Goal: Transaction & Acquisition: Purchase product/service

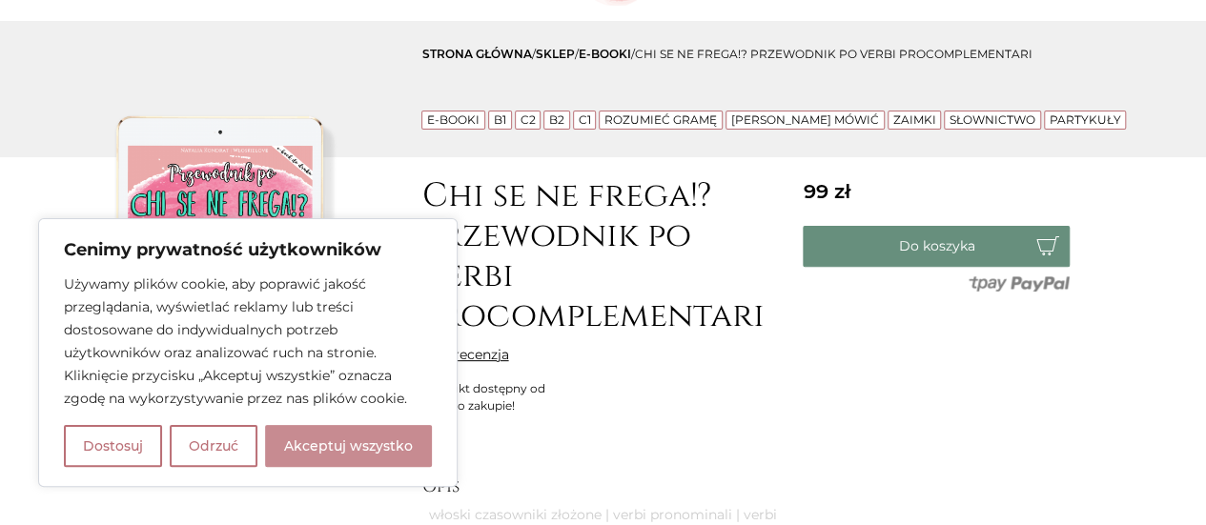
click at [326, 446] on button "Akceptuj wszystko" at bounding box center [348, 446] width 167 height 42
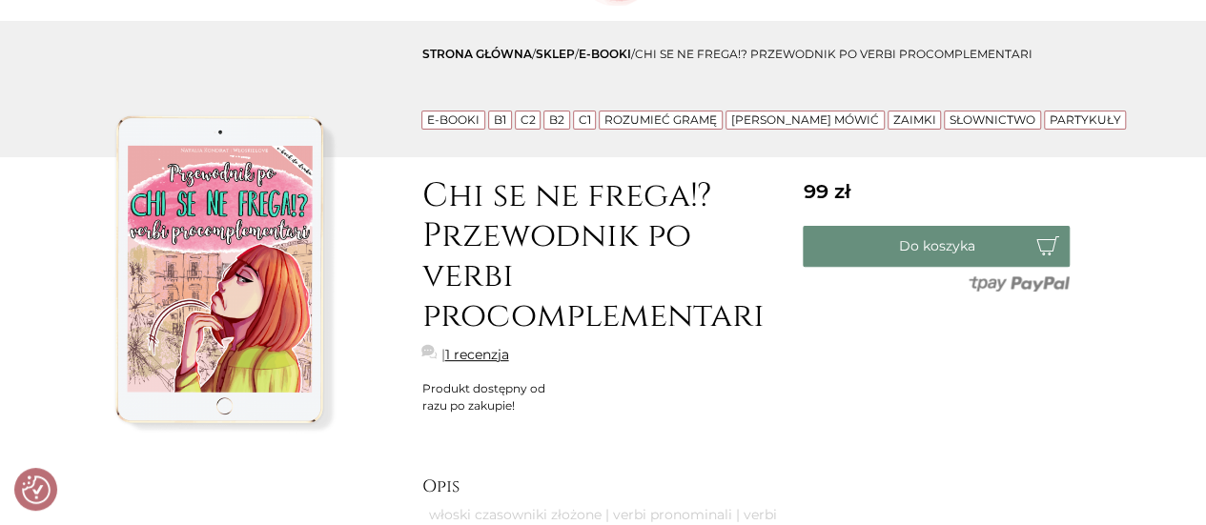
checkbox input "true"
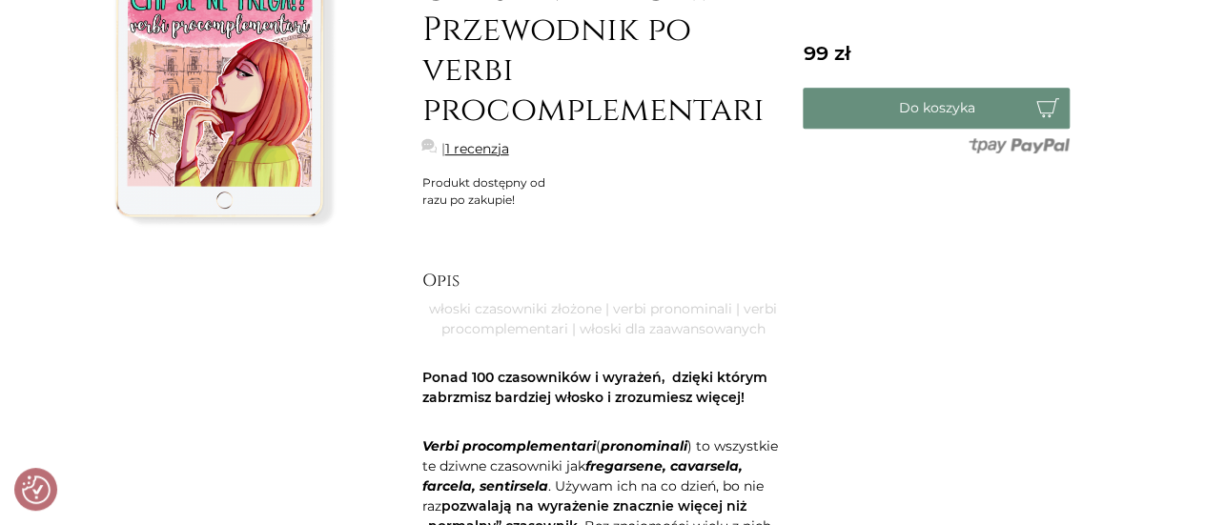
scroll to position [191, 0]
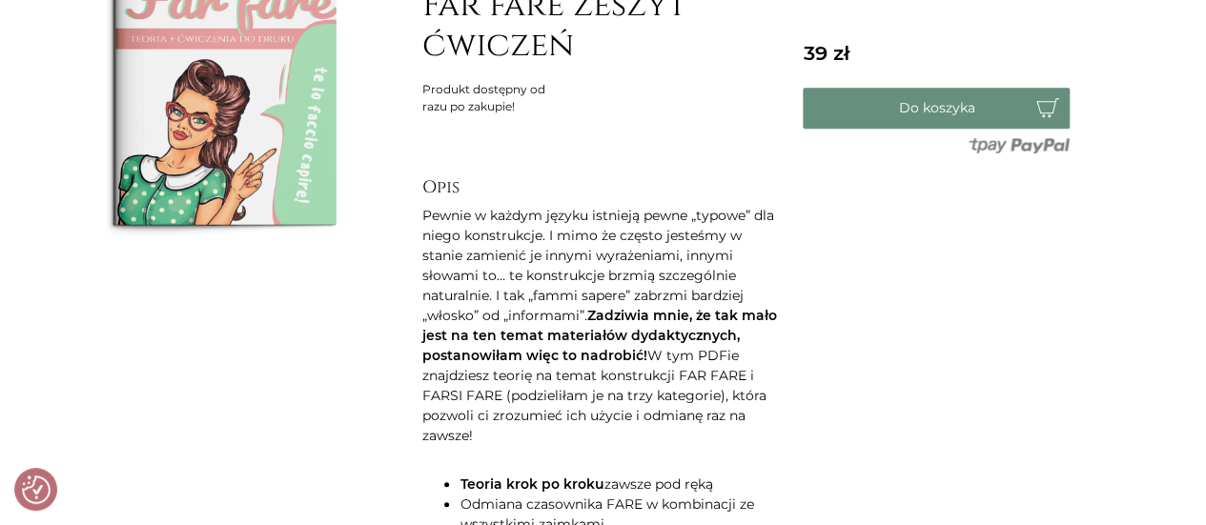
scroll to position [477, 0]
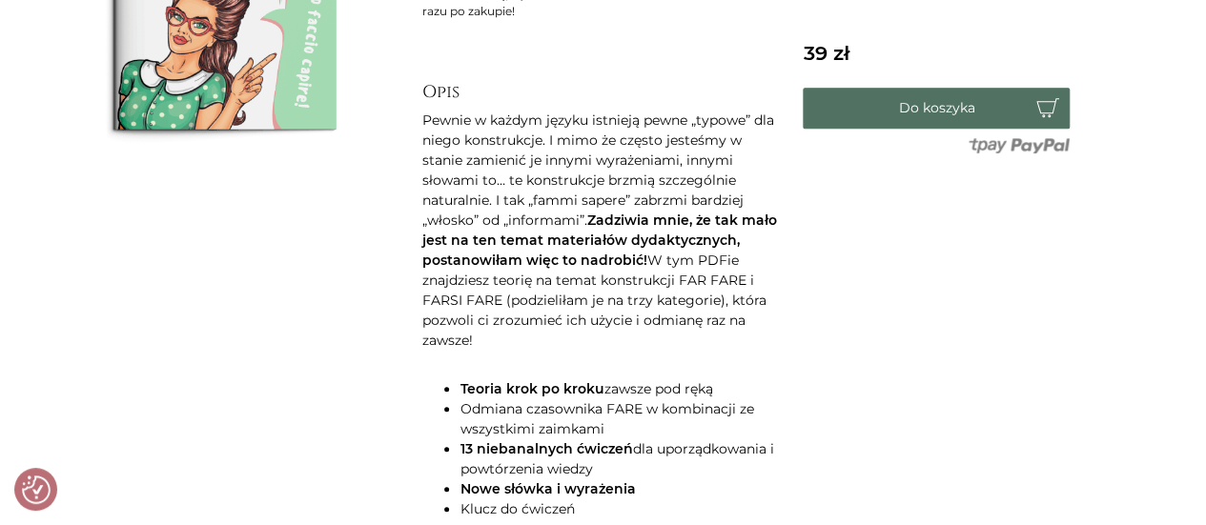
click at [906, 116] on button "Do koszyka" at bounding box center [936, 108] width 267 height 41
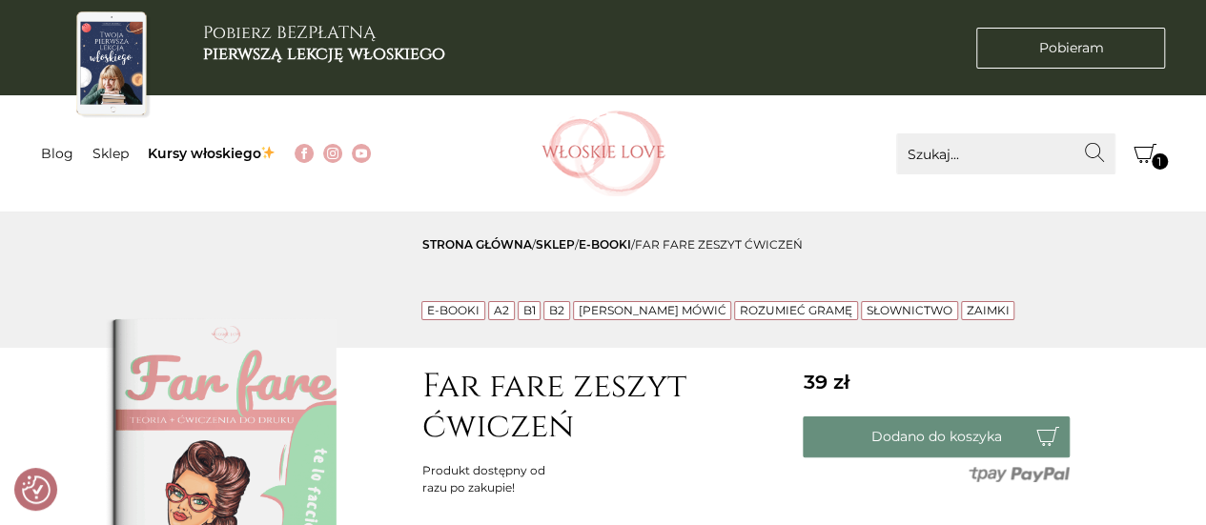
click at [1146, 160] on icon "Koszyk" at bounding box center [1145, 153] width 23 height 19
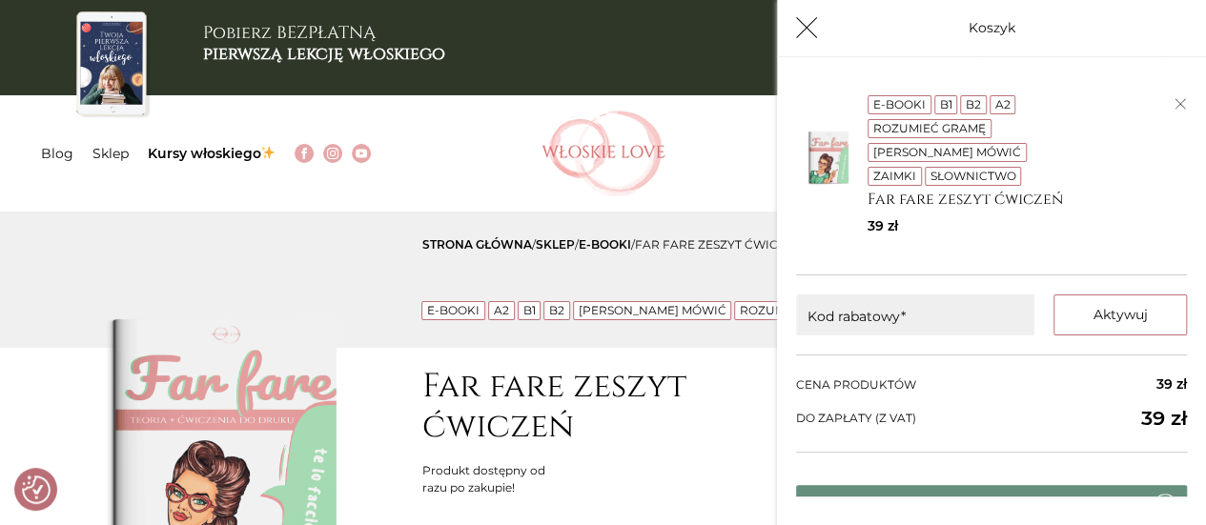
click at [351, 91] on div "Pobierz BEZPŁATNĄ pierwszą lekcję włoskiego" at bounding box center [412, 47] width 763 height 95
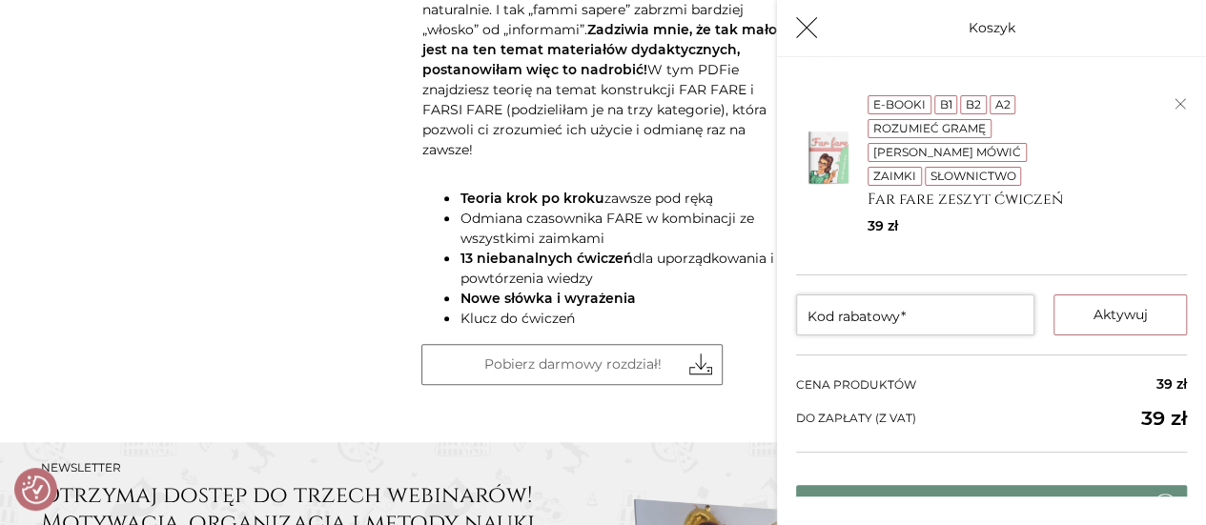
click at [856, 319] on input "Kod rabatowy*" at bounding box center [915, 315] width 238 height 41
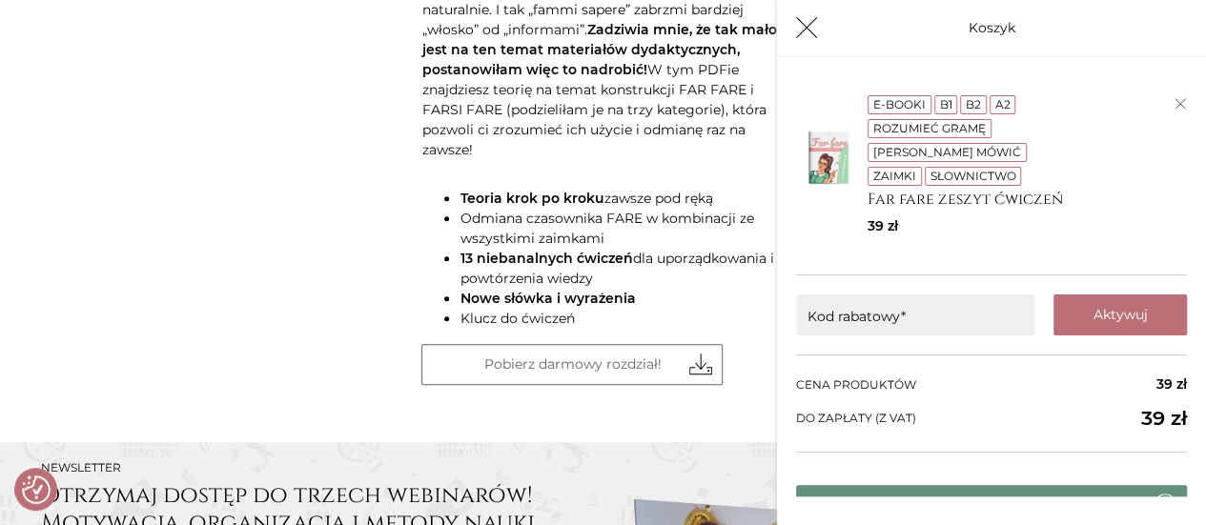
click at [1103, 314] on button "Aktywuj" at bounding box center [1120, 315] width 133 height 41
click at [875, 359] on div "Cena produktów 39 zł Rabat Do zapłaty (z vat) 39 zł" at bounding box center [991, 404] width 391 height 98
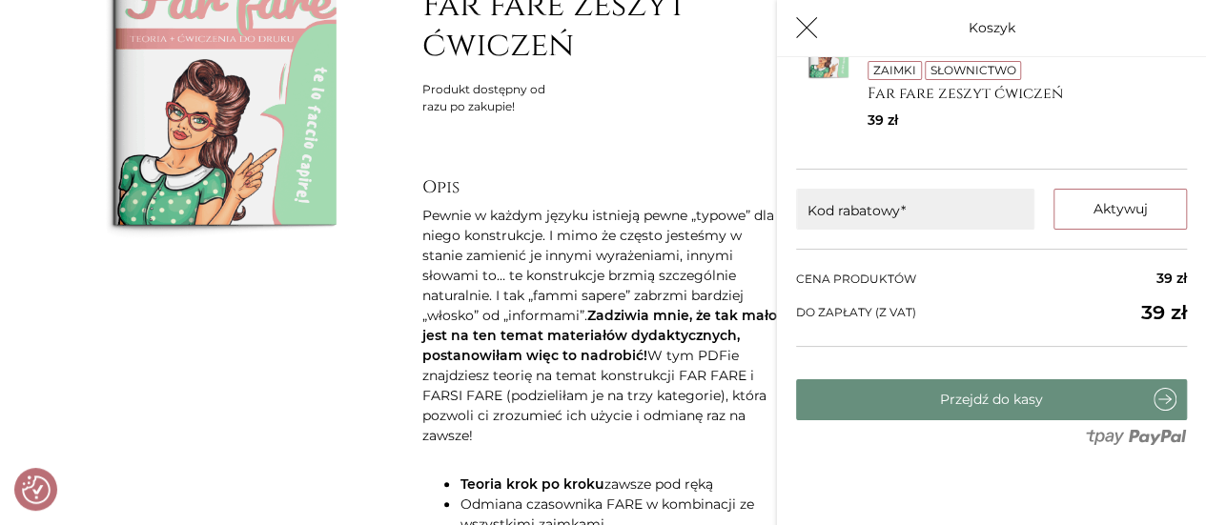
scroll to position [107, 0]
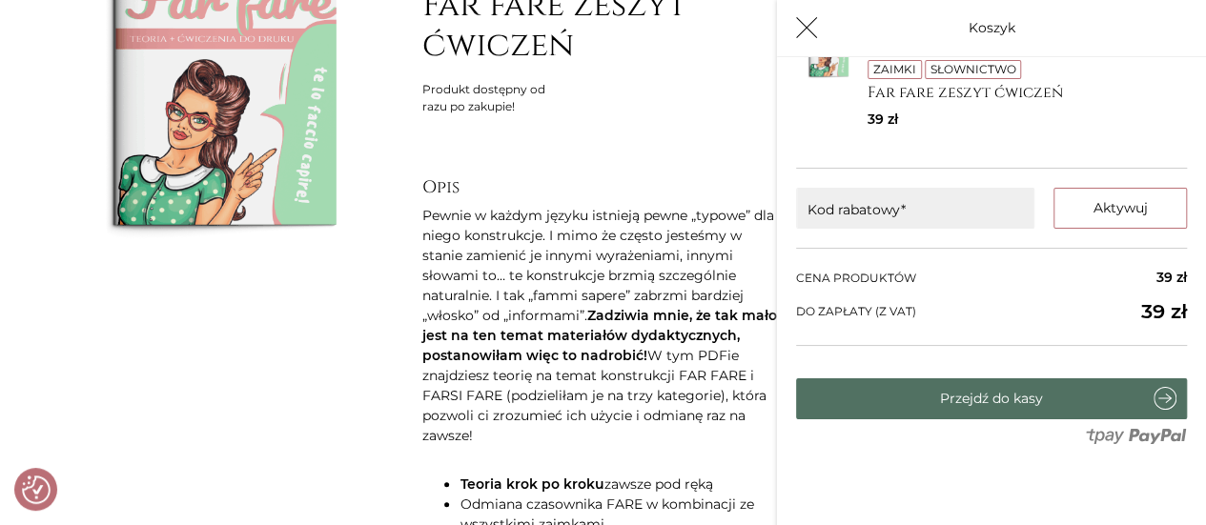
click at [952, 394] on link "Przejdź do kasy" at bounding box center [991, 399] width 391 height 41
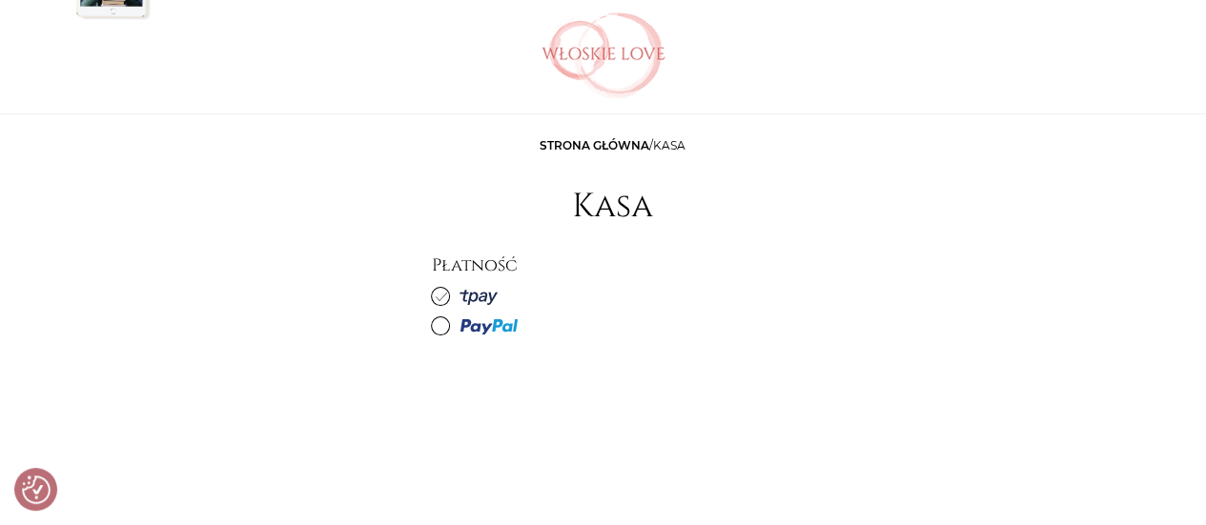
scroll to position [191, 0]
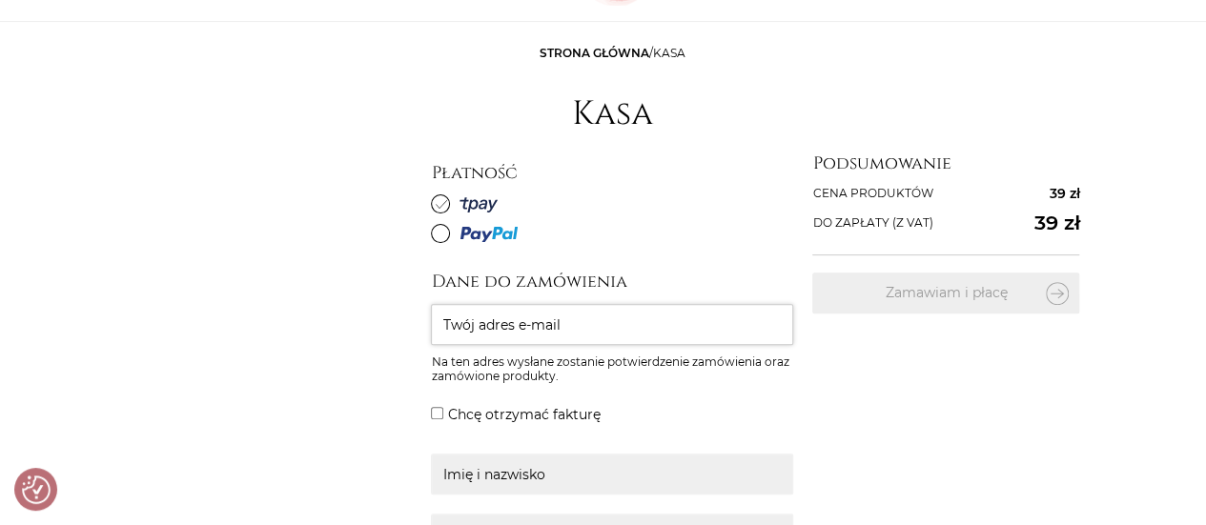
click at [494, 323] on input "Twój adres e-mail" at bounding box center [612, 324] width 362 height 41
type input "vieslav.sobala@gmail.com"
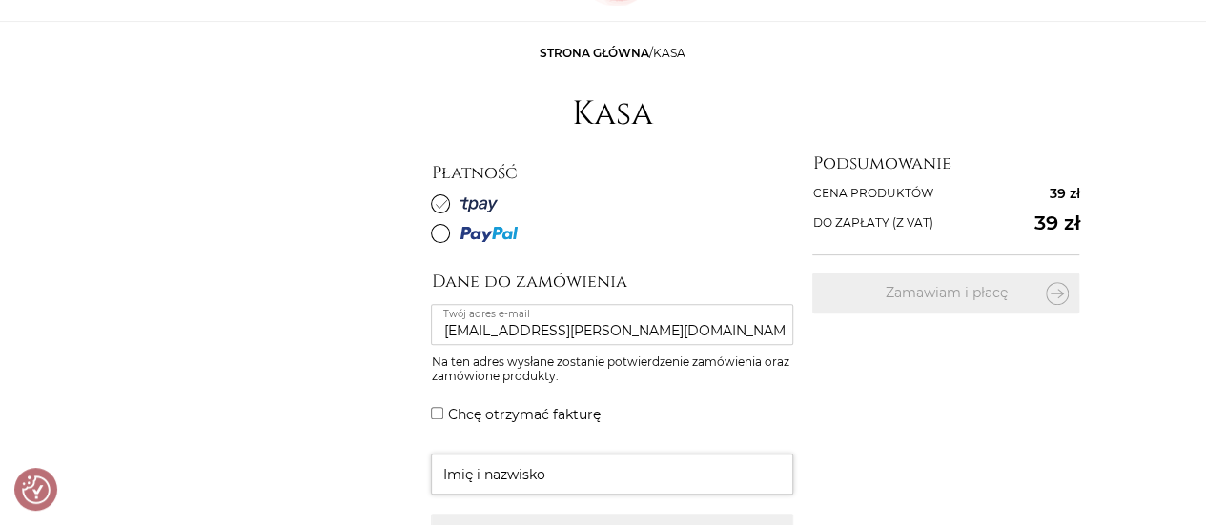
type input "Wieslaw SOBALA"
type input "Letownia, 667"
type input "34-242"
type input "Letownia"
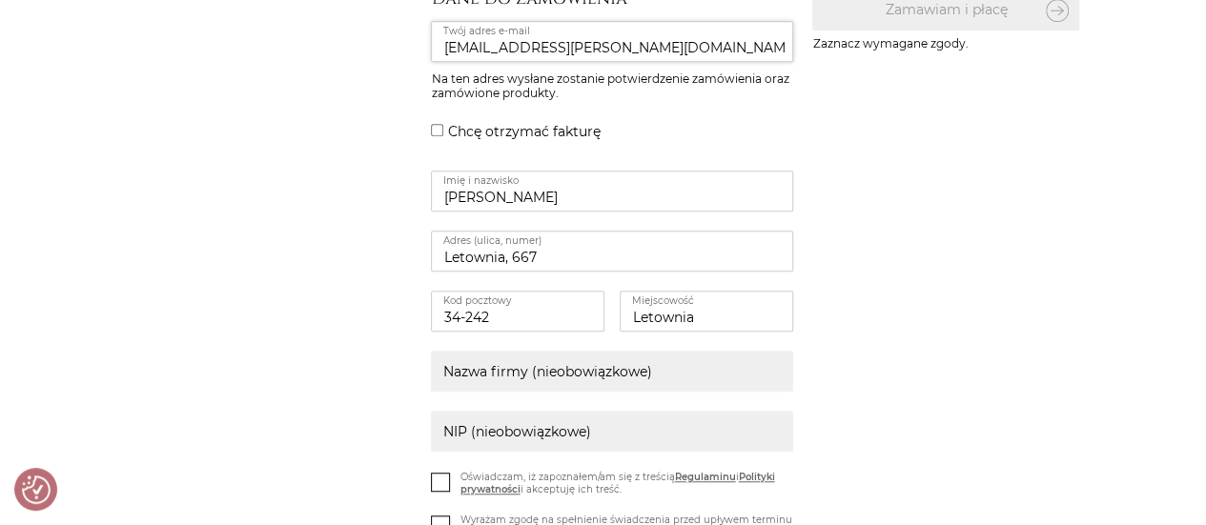
scroll to position [477, 0]
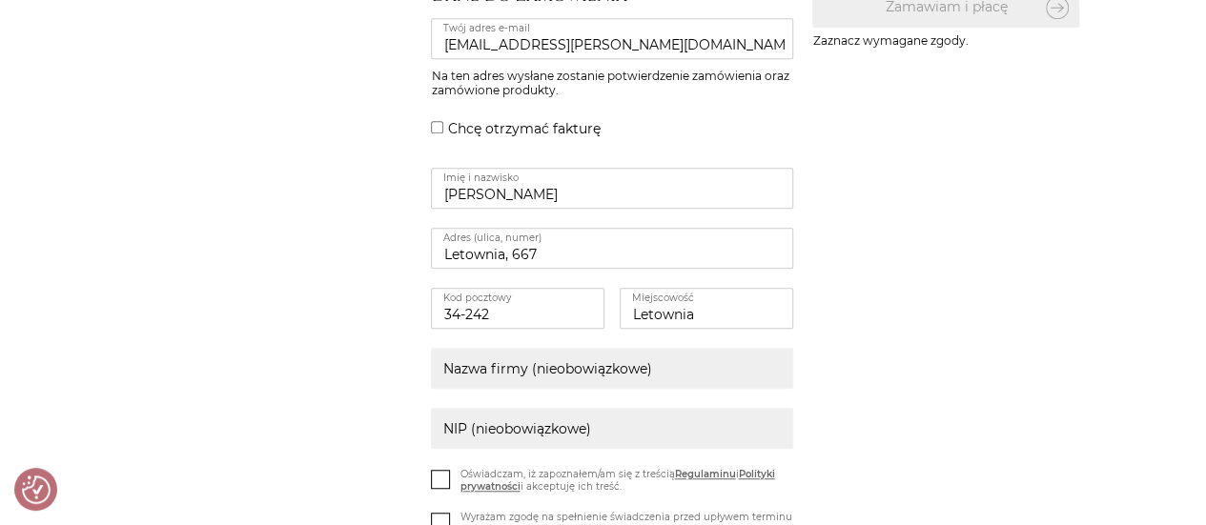
click at [435, 121] on input "Chcę otrzymać fakturę" at bounding box center [437, 127] width 12 height 12
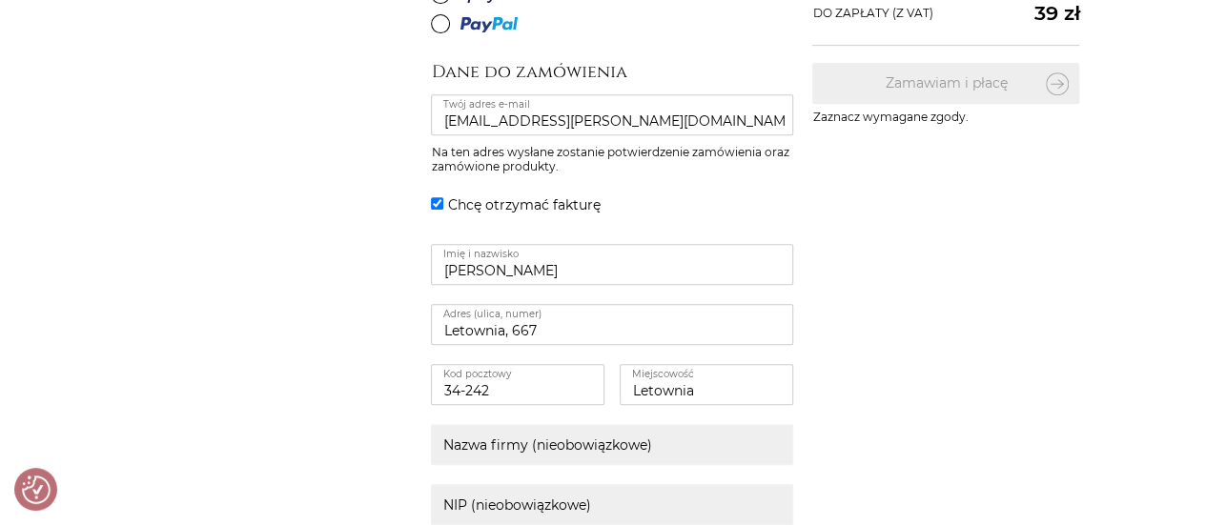
scroll to position [381, 0]
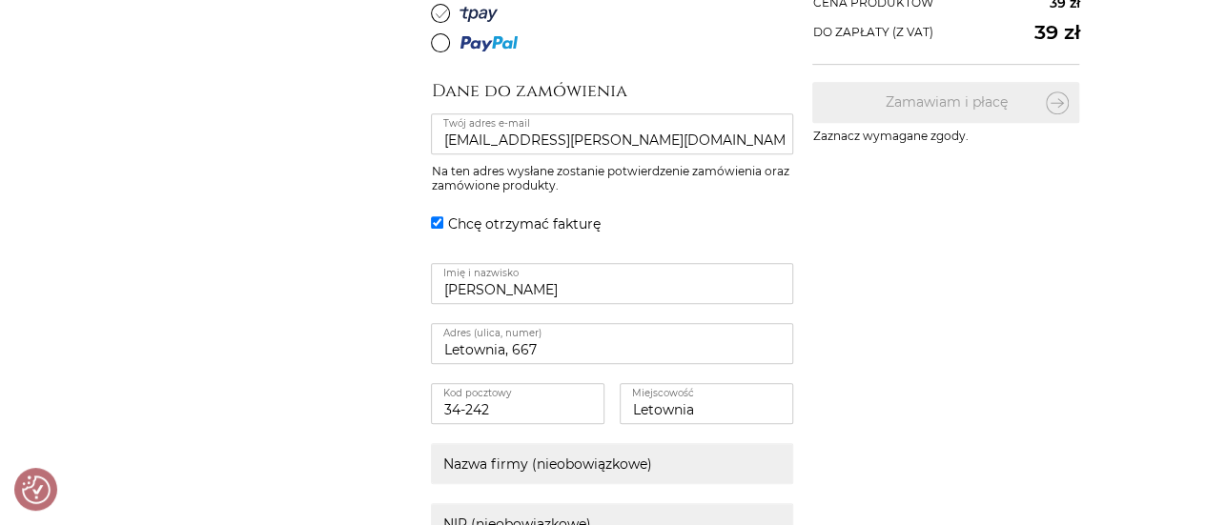
click at [435, 229] on fieldset "Chcę otrzymać fakturę" at bounding box center [612, 228] width 362 height 32
click at [433, 213] on fieldset "Chcę otrzymać fakturę" at bounding box center [612, 228] width 362 height 32
click at [438, 220] on input "Chcę otrzymać fakturę" at bounding box center [437, 222] width 12 height 12
checkbox input "false"
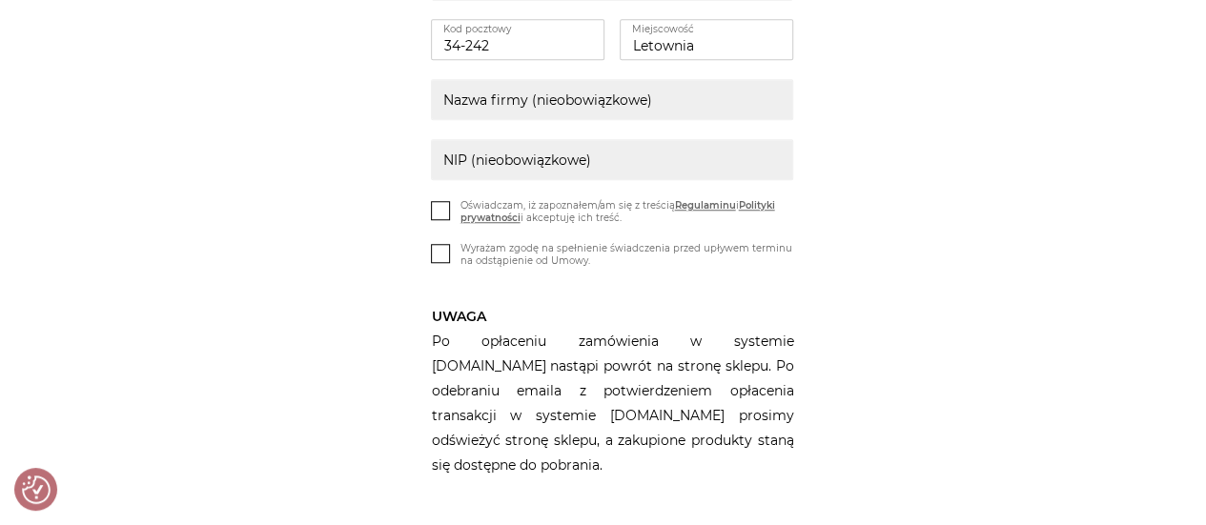
scroll to position [858, 0]
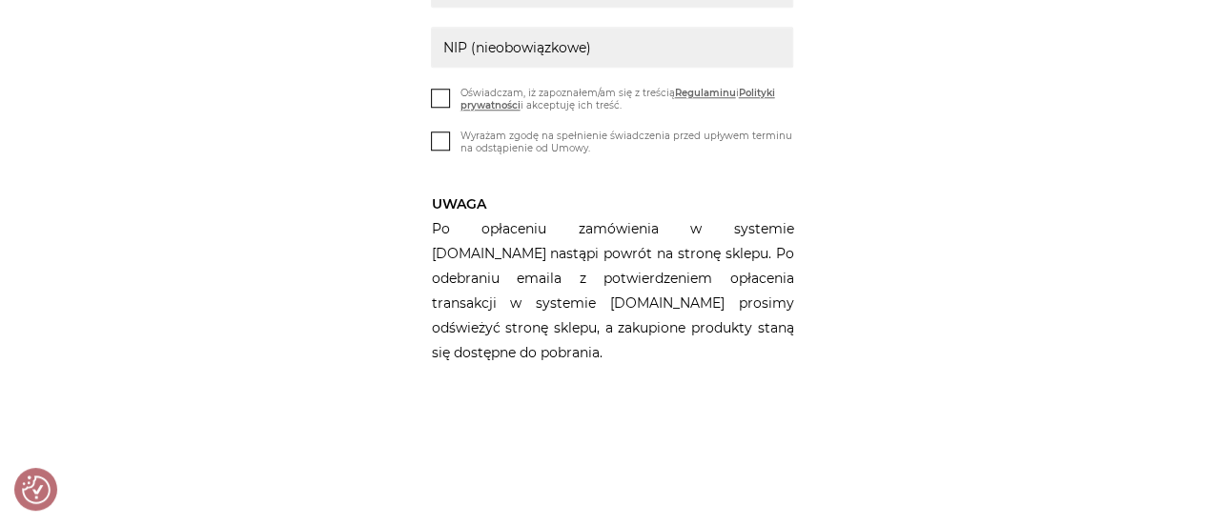
click at [437, 96] on icon at bounding box center [441, 97] width 16 height 16
click at [0, 0] on input "Oświadczam, iż zapoznałem/am się z treścią Regulaminu i Polityki prywatności i …" at bounding box center [0, 0] width 0 height 0
click at [448, 138] on icon at bounding box center [441, 140] width 16 height 16
click at [0, 0] on input "Wyrażam zgodę na spełnienie świadczenia przed upływem terminu na odstąpienie od…" at bounding box center [0, 0] width 0 height 0
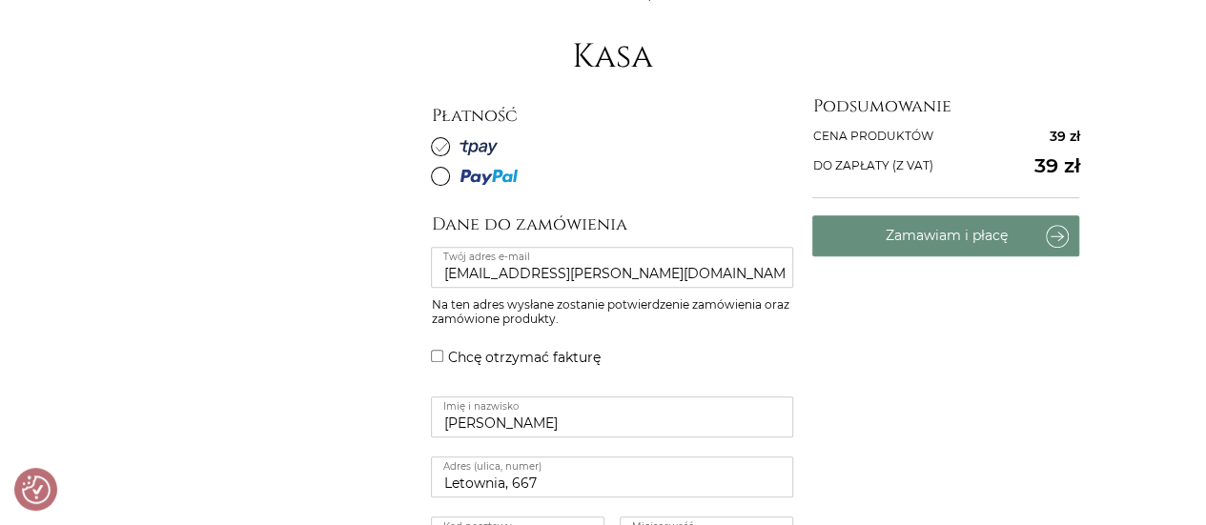
scroll to position [95, 0]
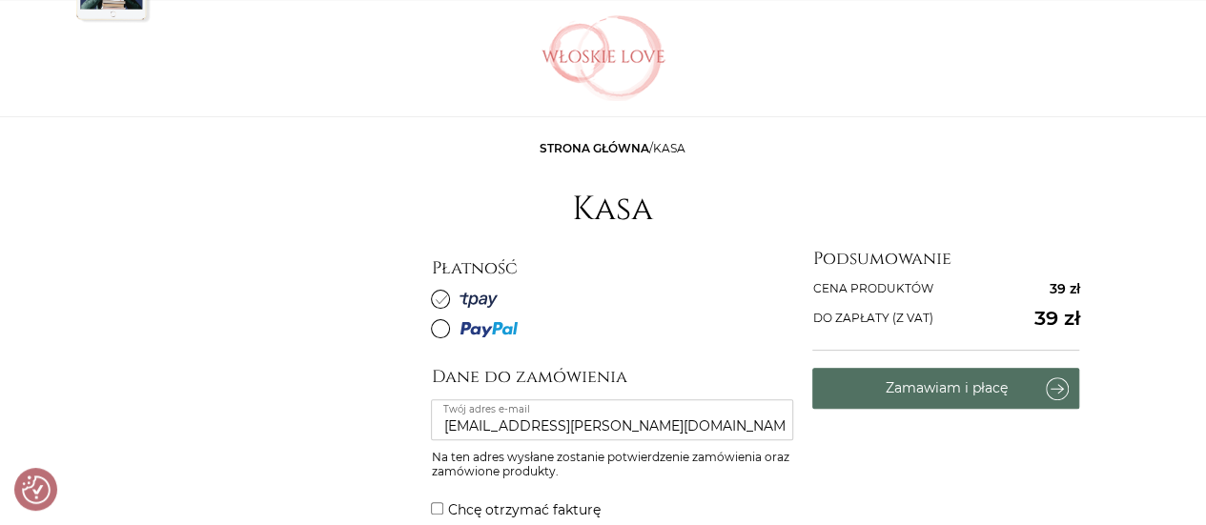
click at [927, 388] on button "Zamawiam i płacę" at bounding box center [945, 388] width 267 height 41
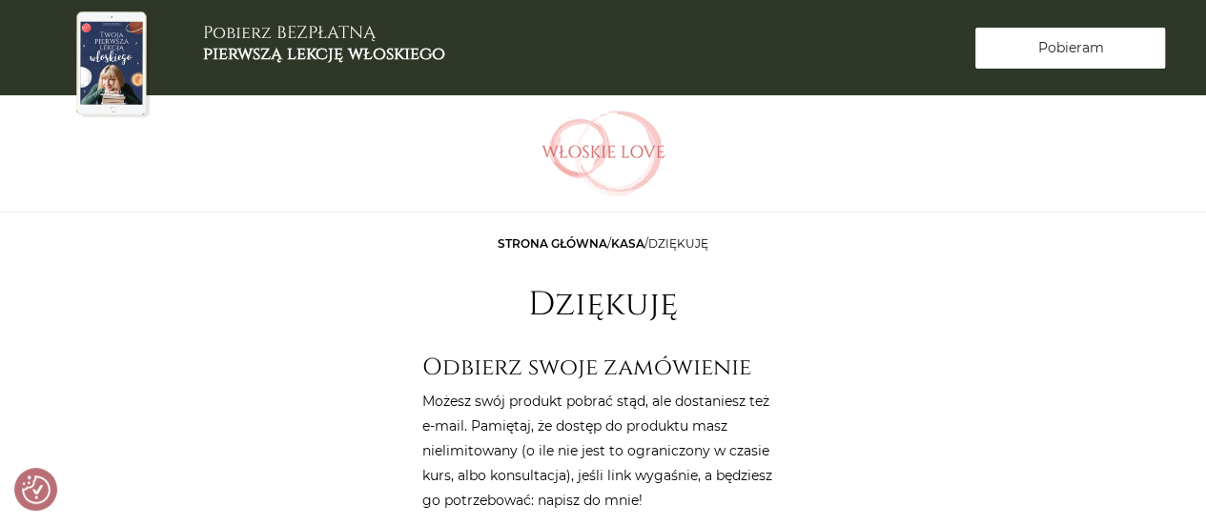
click at [1061, 49] on span "Pobieram" at bounding box center [1070, 48] width 66 height 20
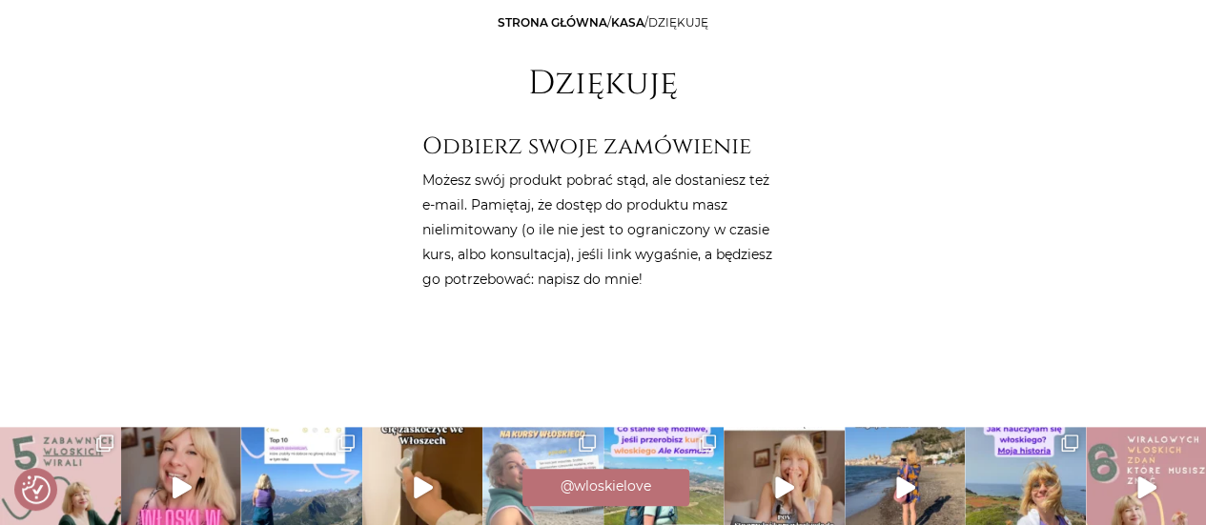
scroll to position [62, 0]
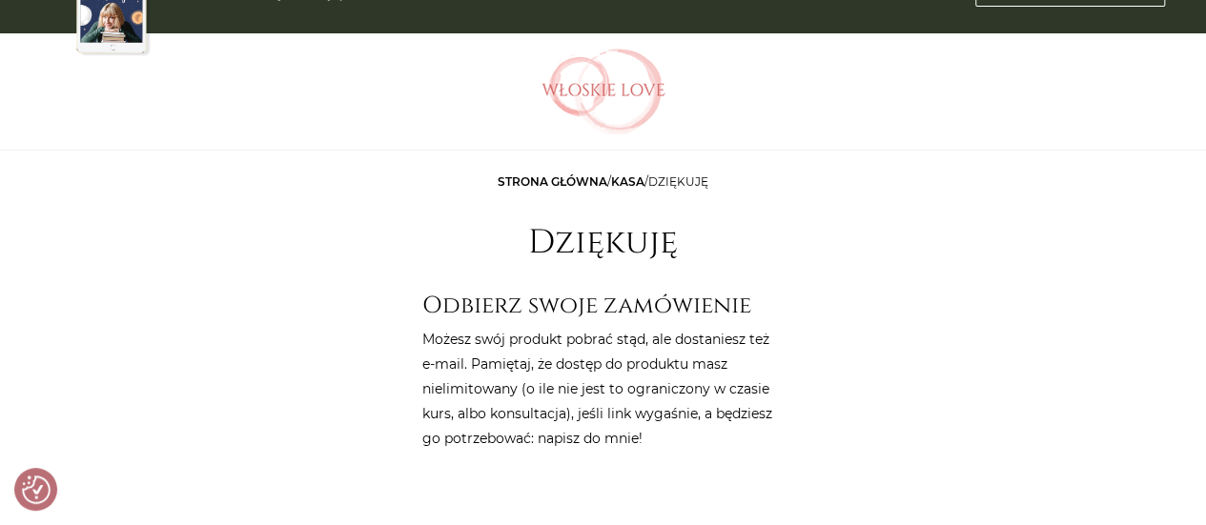
click at [549, 418] on p "Możesz swój produkt pobrać stąd, ale dostaniesz też e-mail. Pamiętaj, że dostęp…" at bounding box center [602, 389] width 362 height 124
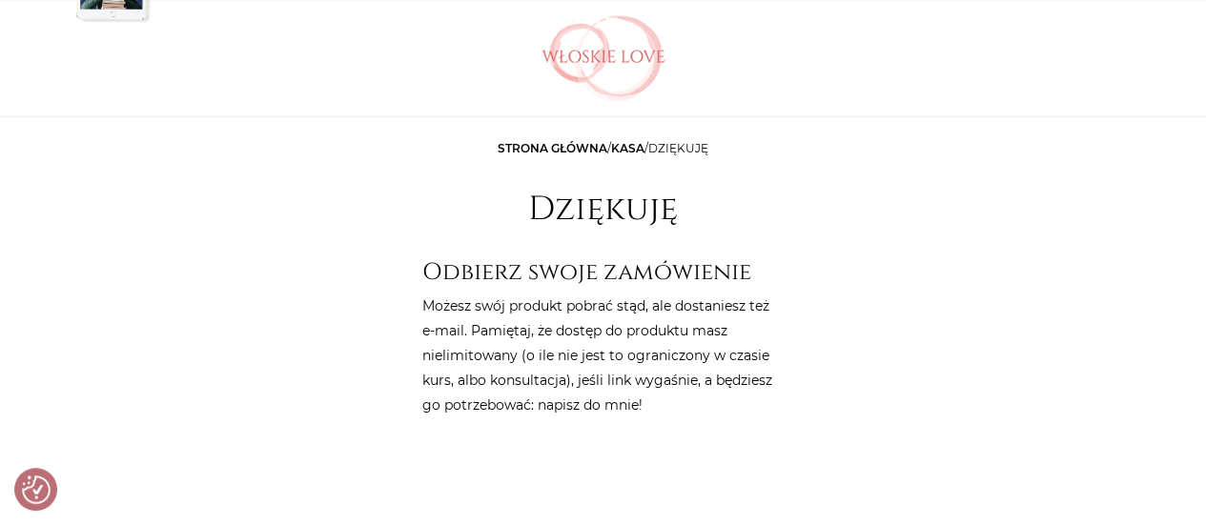
scroll to position [0, 0]
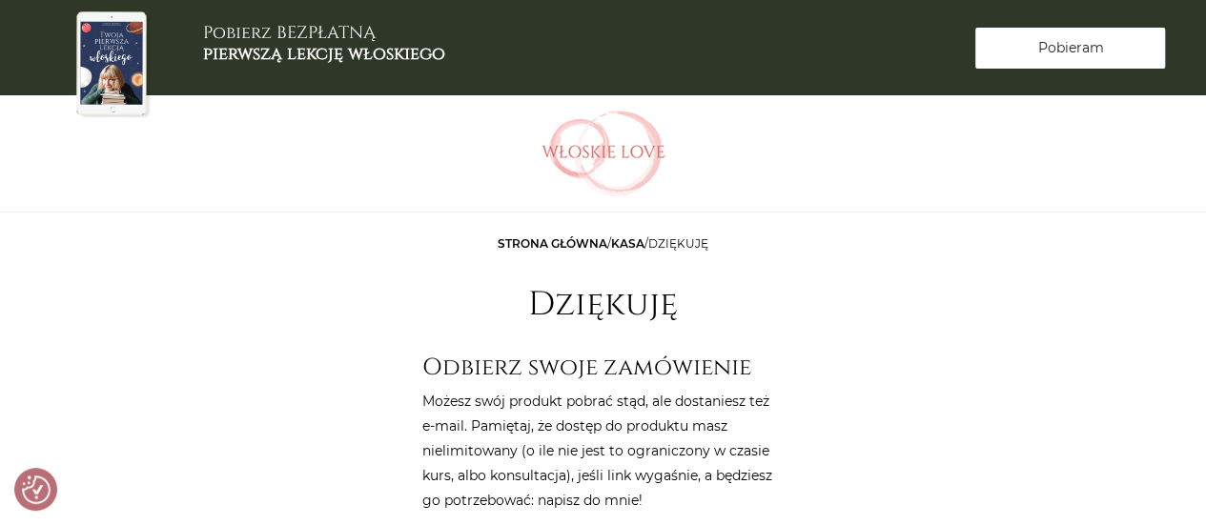
click at [1060, 46] on span "Pobieram" at bounding box center [1070, 48] width 66 height 20
